Goal: Use online tool/utility: Utilize a website feature to perform a specific function

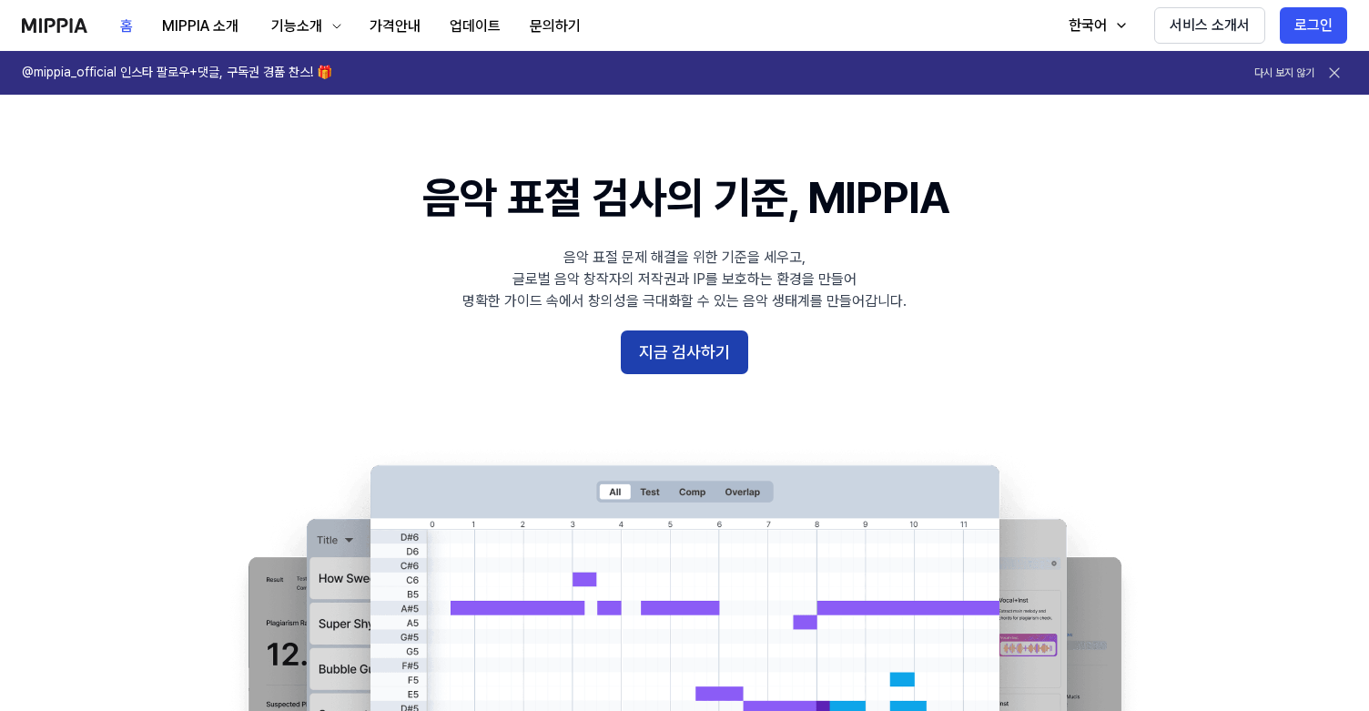
click at [710, 359] on button "지금 검사하기" at bounding box center [684, 352] width 127 height 44
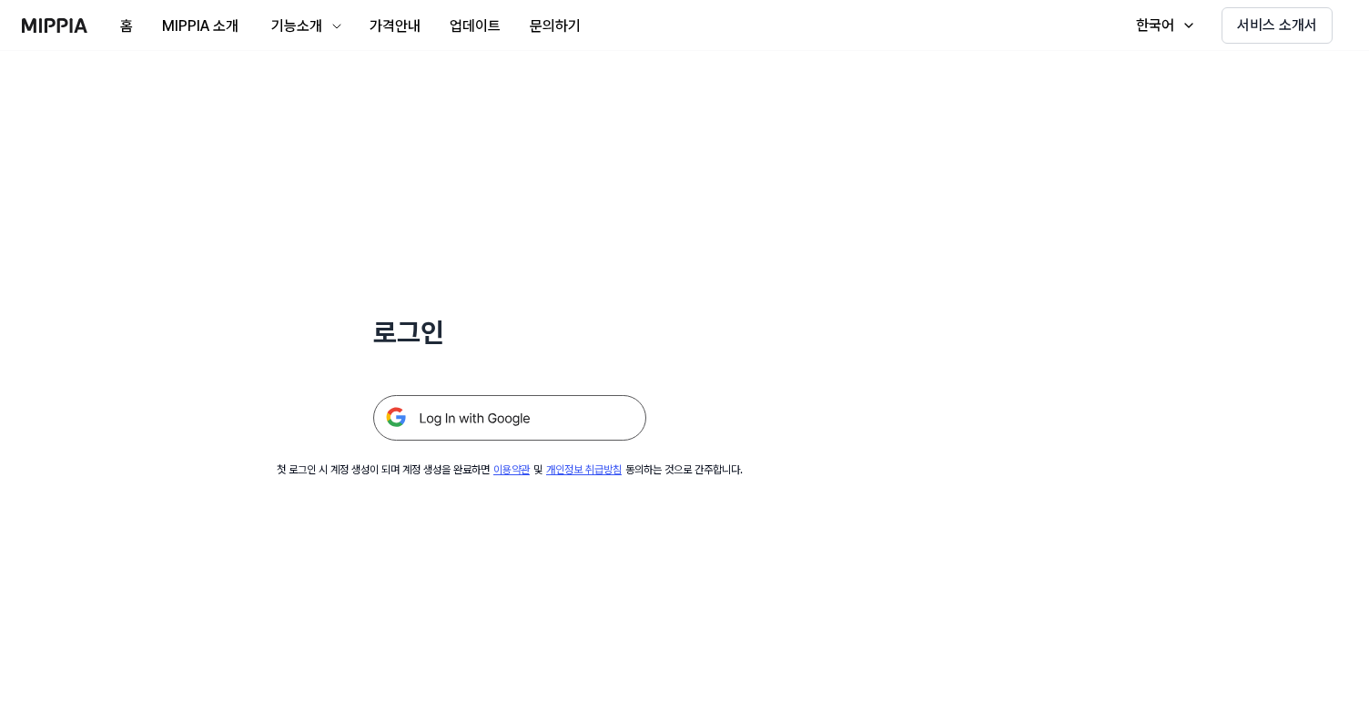
click at [545, 421] on img at bounding box center [509, 418] width 273 height 46
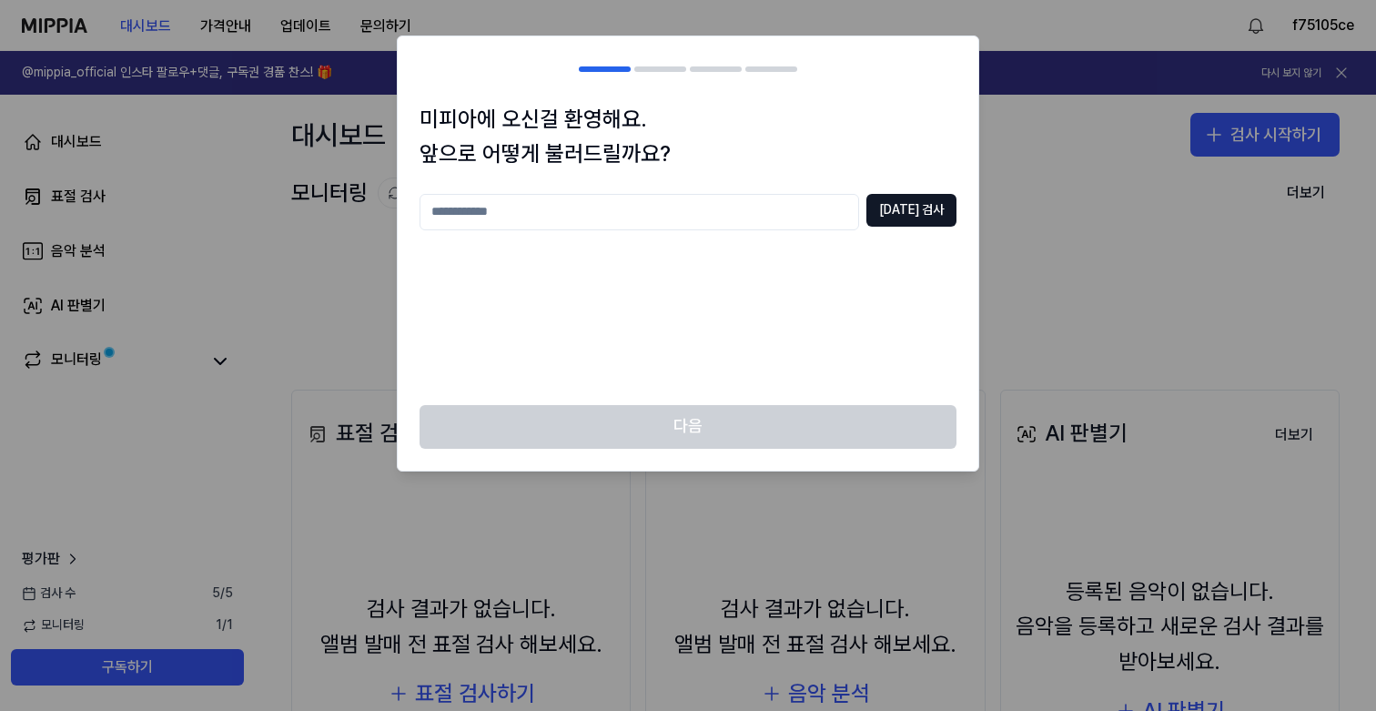
click at [742, 212] on input "text" at bounding box center [640, 212] width 440 height 36
click at [925, 208] on button "[DATE] 검사" at bounding box center [912, 210] width 90 height 33
click at [721, 204] on input "*" at bounding box center [640, 212] width 440 height 36
type input "***"
click at [924, 213] on button "[DATE] 검사" at bounding box center [912, 210] width 90 height 33
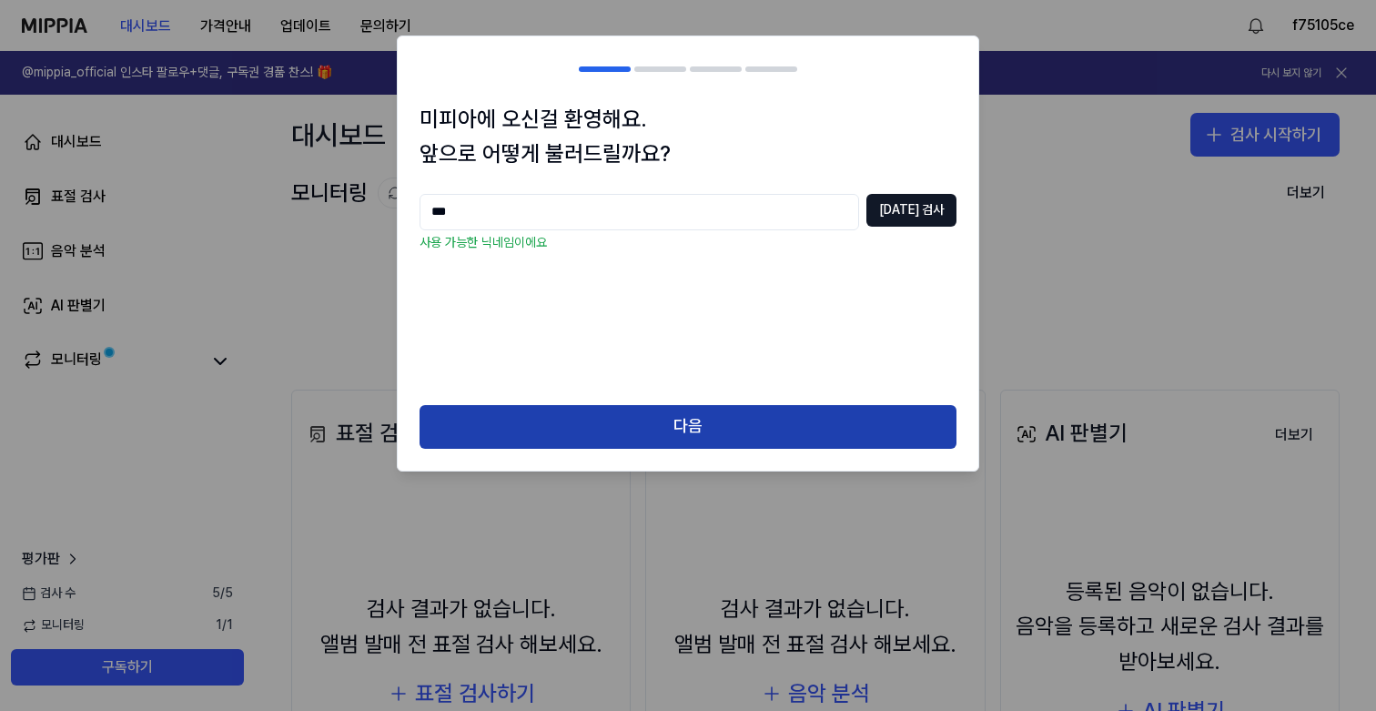
click at [697, 412] on button "다음" at bounding box center [688, 427] width 537 height 44
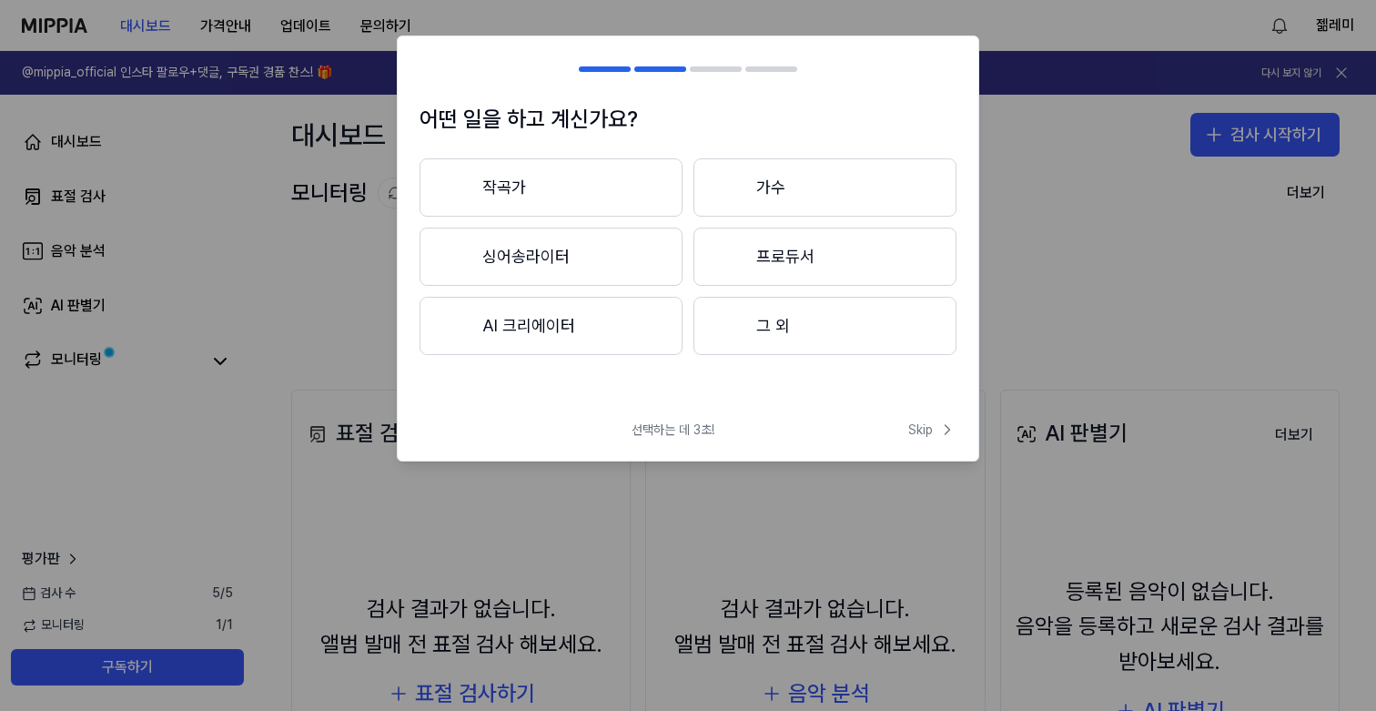
click at [610, 192] on button "작곡가" at bounding box center [551, 187] width 263 height 58
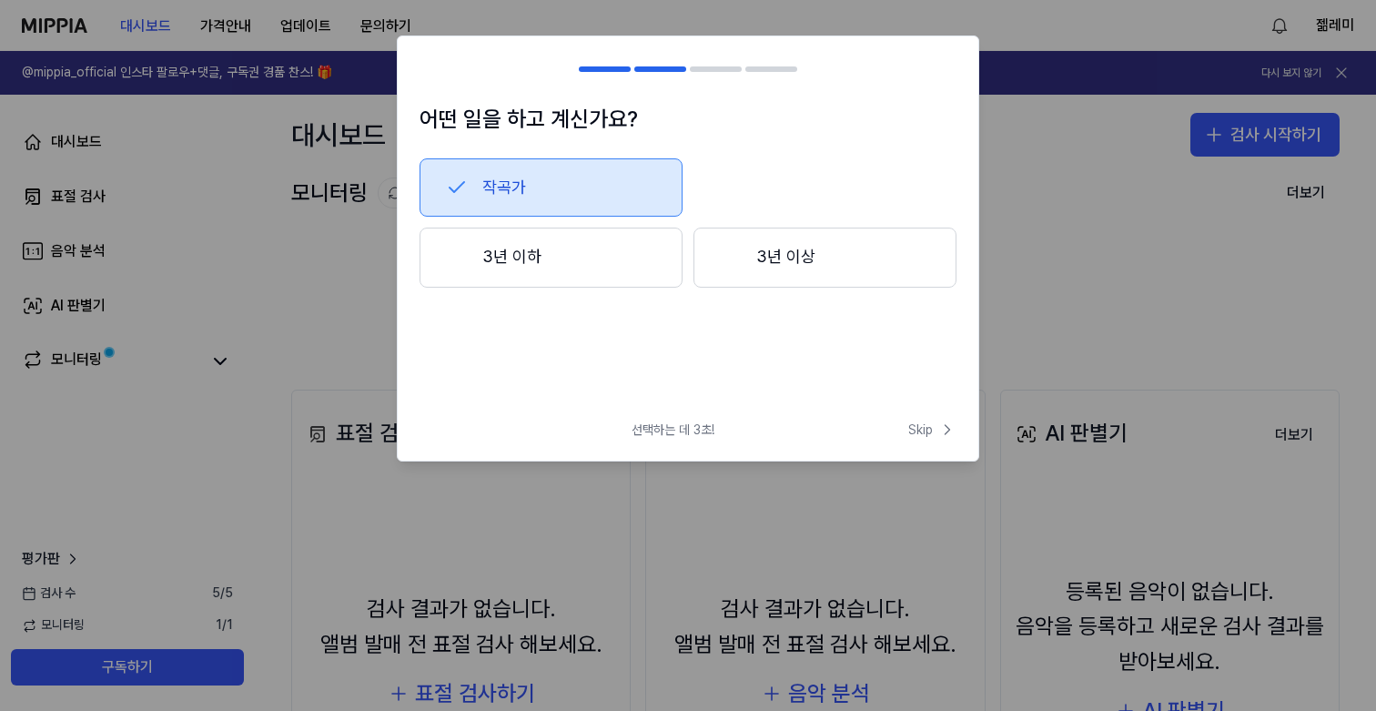
click at [638, 266] on button "3년 이하" at bounding box center [551, 258] width 263 height 60
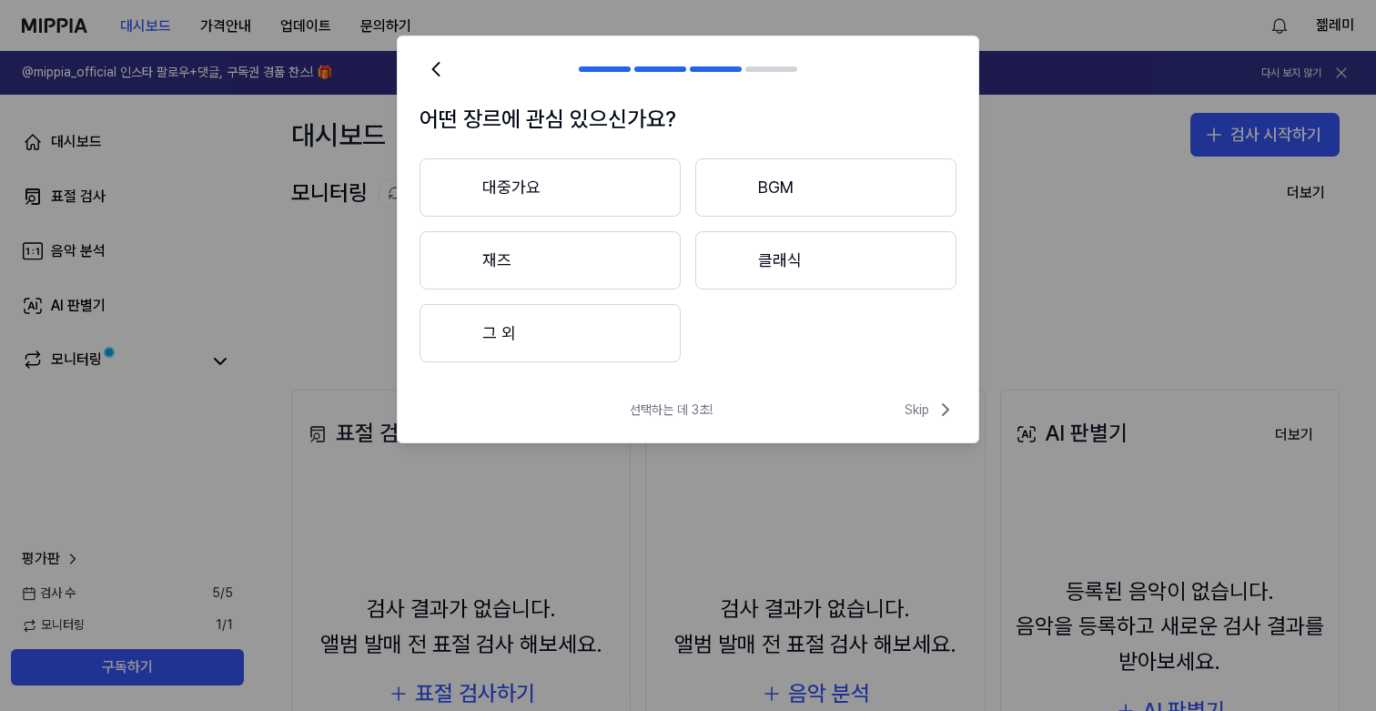
click at [774, 195] on button "BGM" at bounding box center [825, 187] width 261 height 58
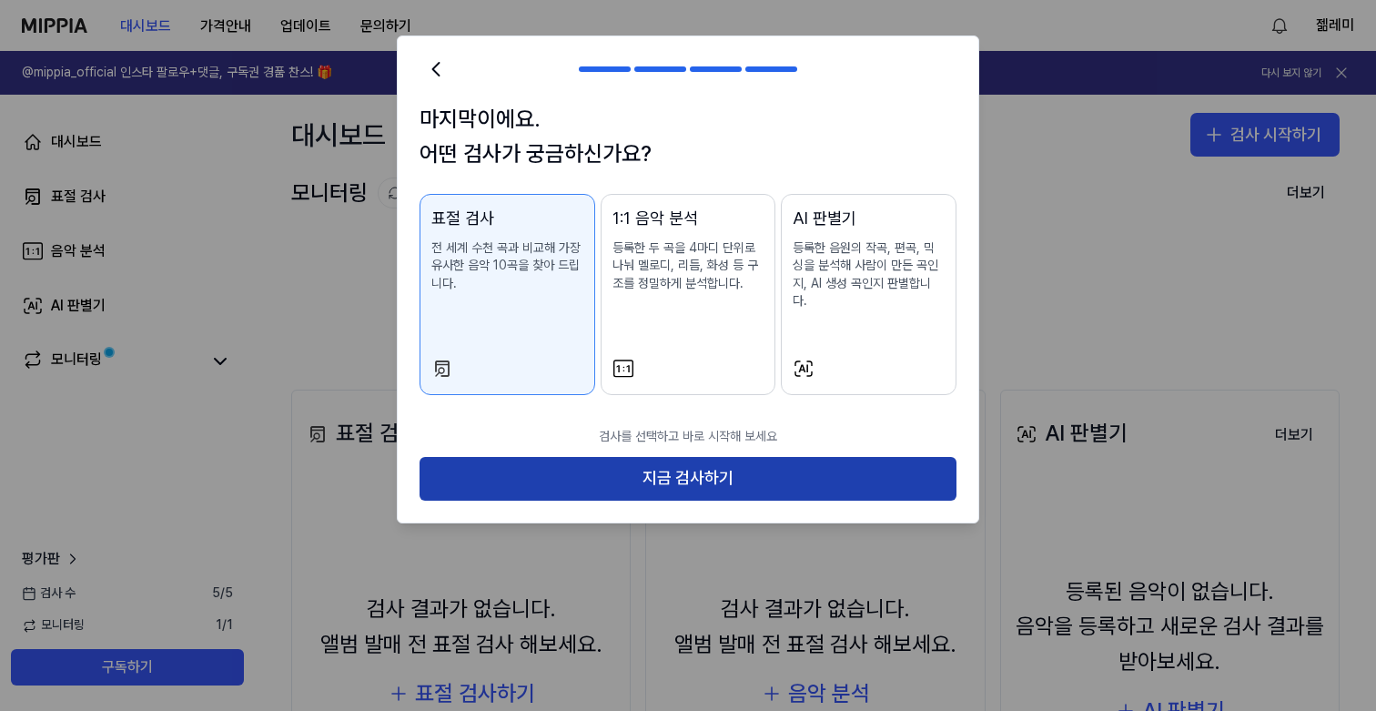
click at [724, 468] on button "지금 검사하기" at bounding box center [688, 479] width 537 height 44
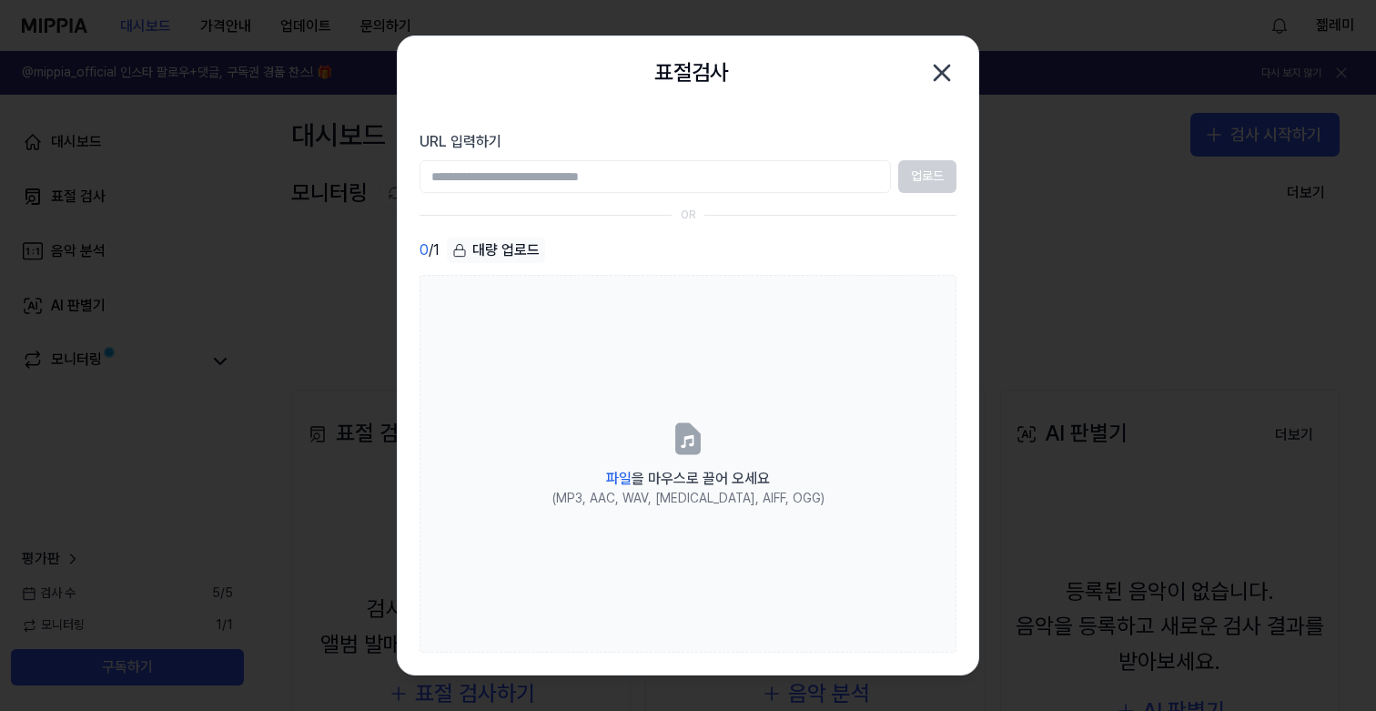
click at [930, 84] on icon "button" at bounding box center [942, 72] width 29 height 29
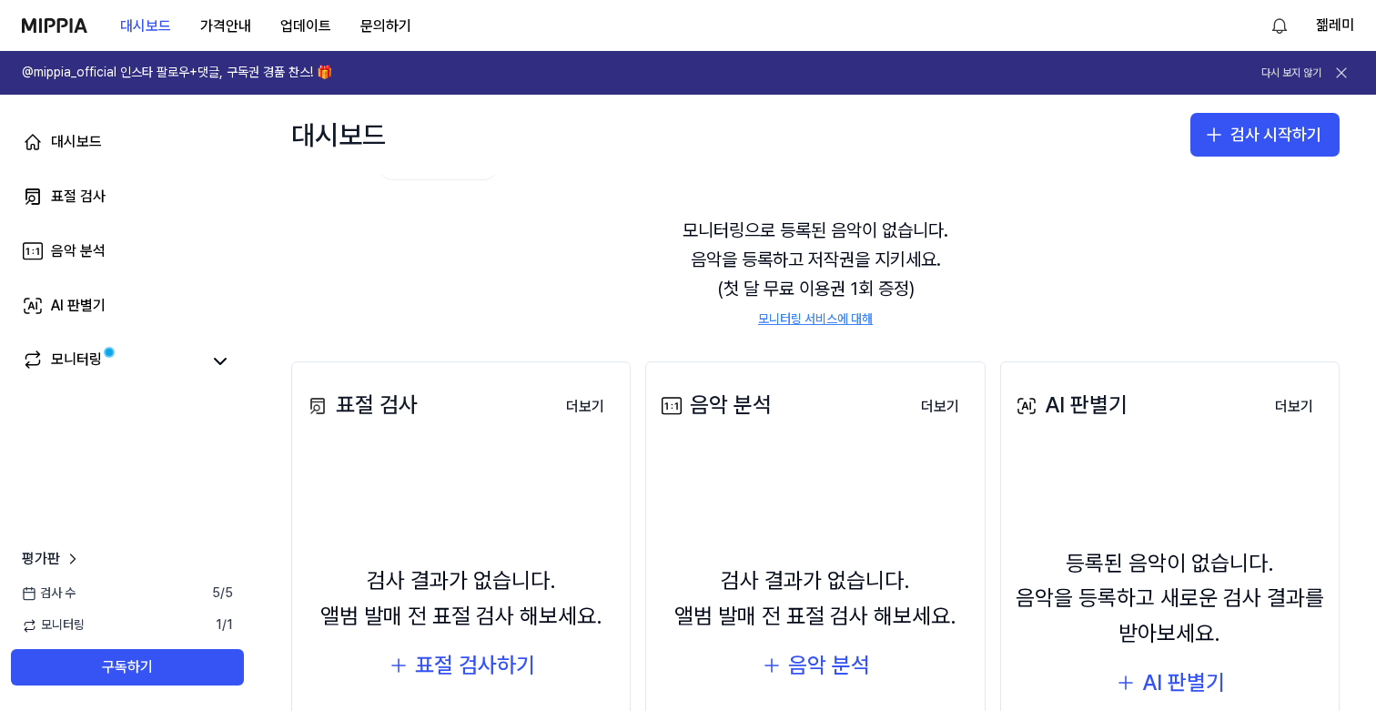
scroll to position [70, 0]
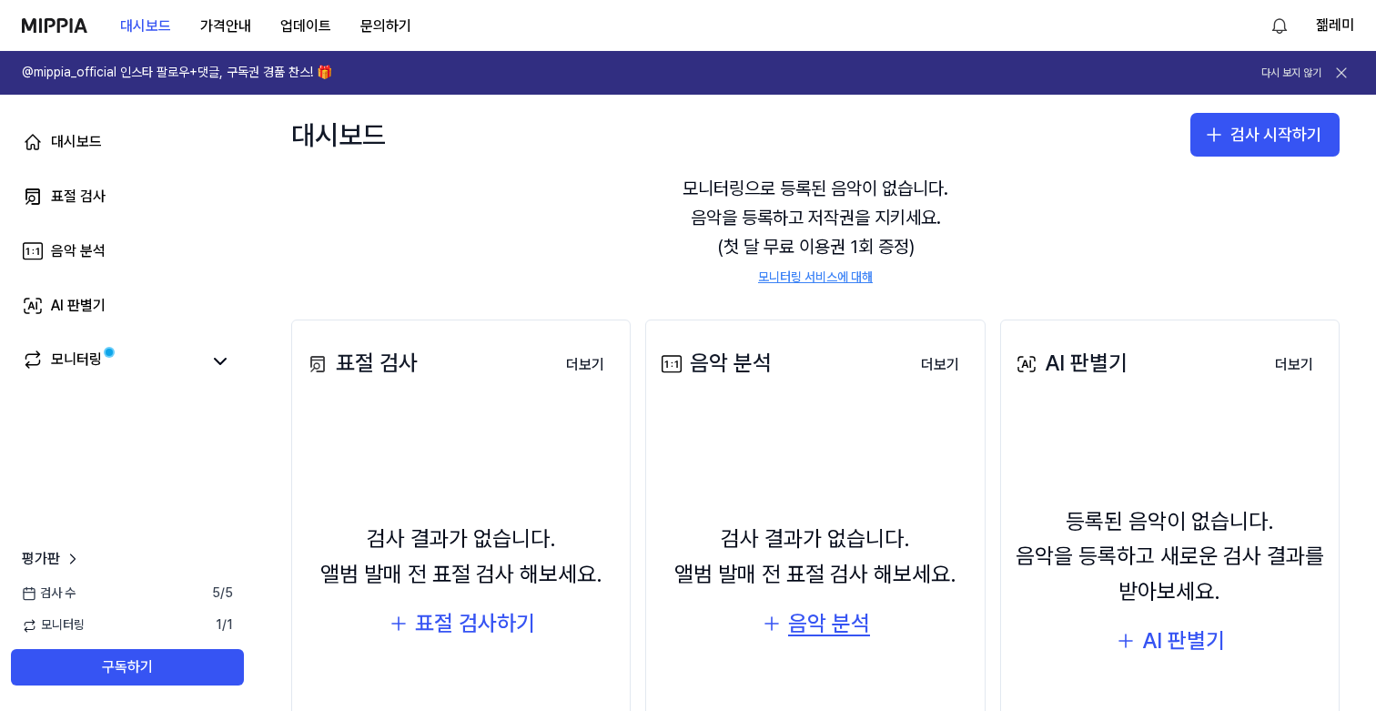
click at [832, 614] on div "음악 분석" at bounding box center [829, 623] width 82 height 35
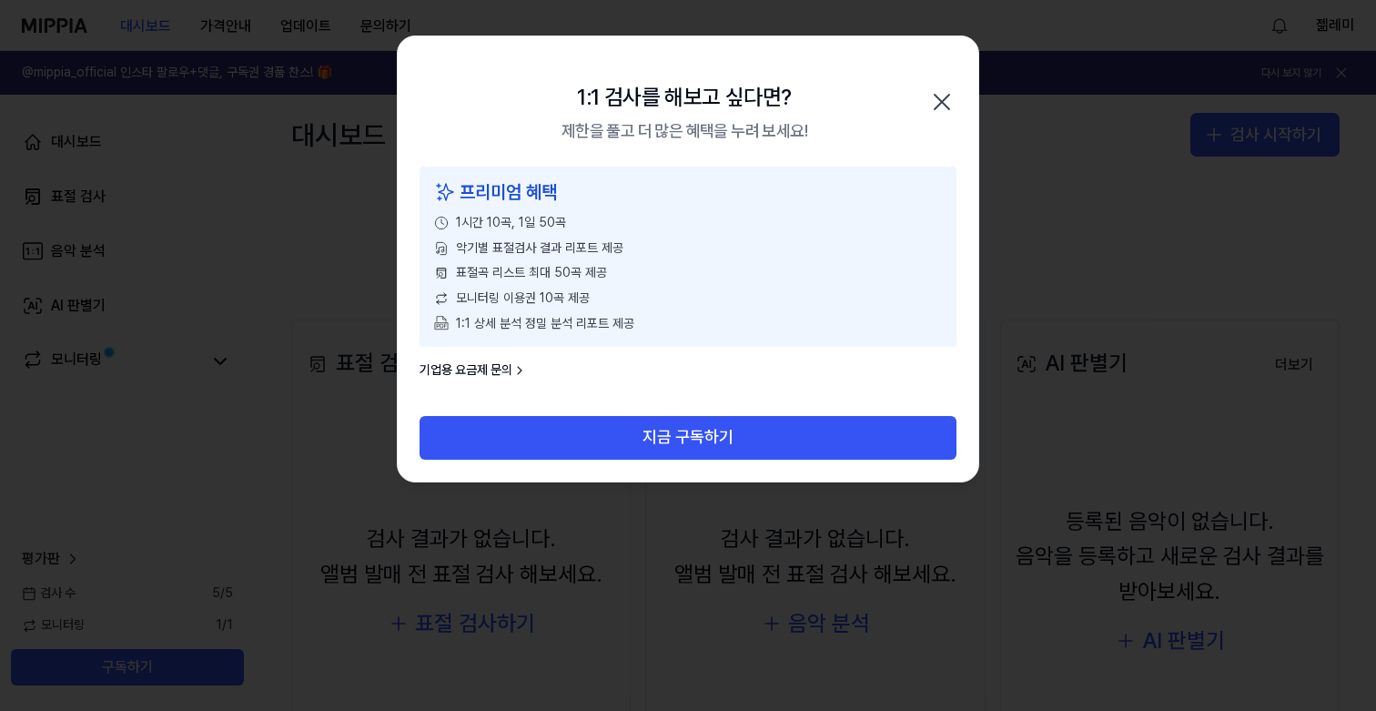
click at [937, 91] on icon "button" at bounding box center [942, 101] width 29 height 29
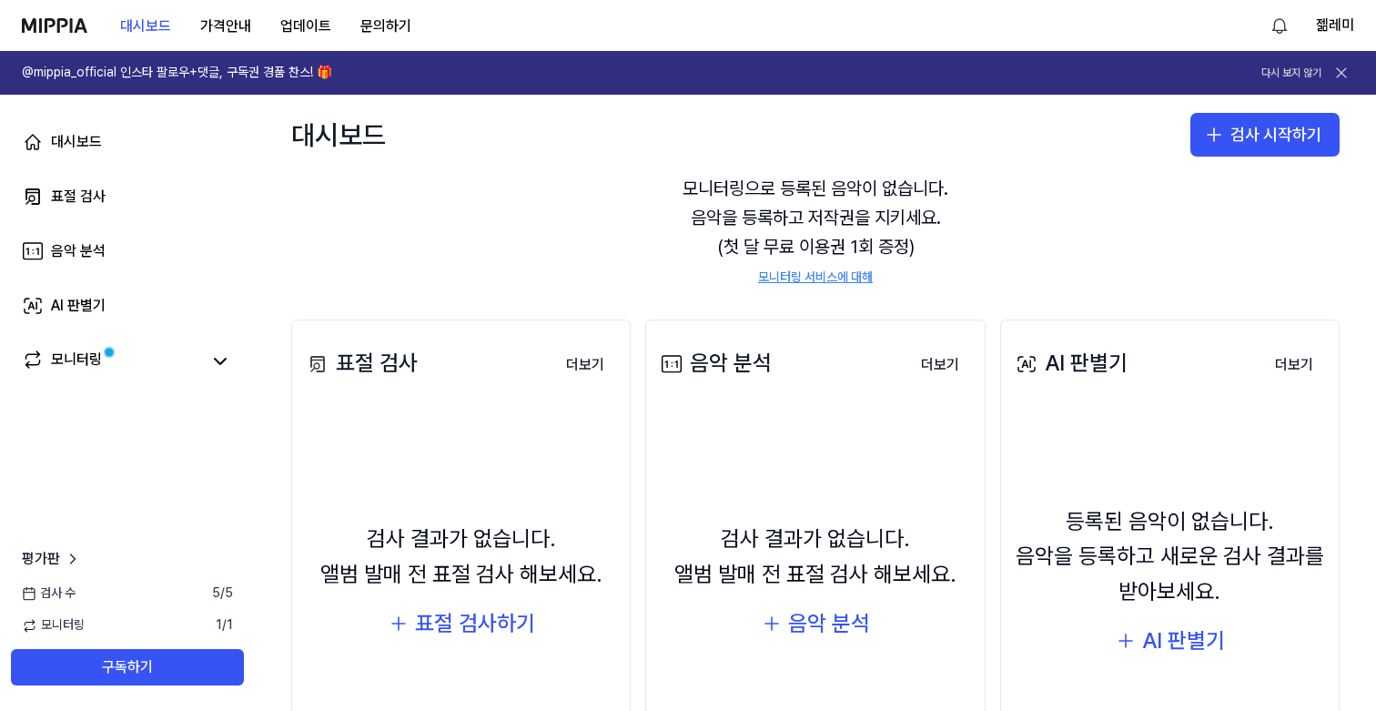
scroll to position [0, 0]
